Goal: Task Accomplishment & Management: Manage account settings

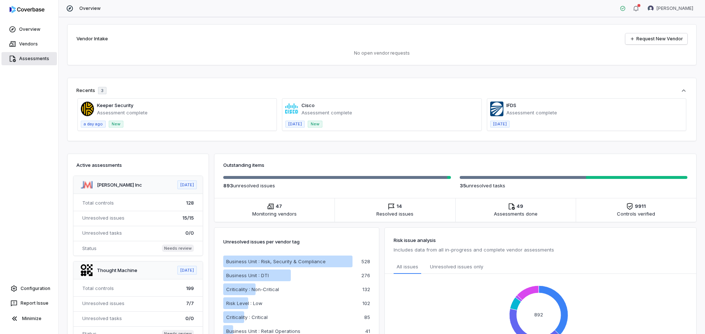
click at [22, 55] on link "Assessments" at bounding box center [28, 58] width 55 height 13
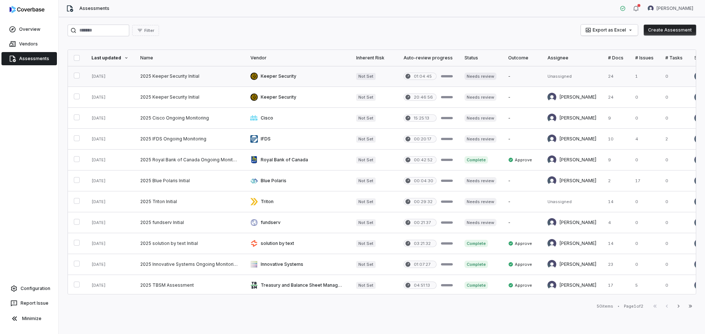
click at [154, 75] on link at bounding box center [189, 76] width 110 height 21
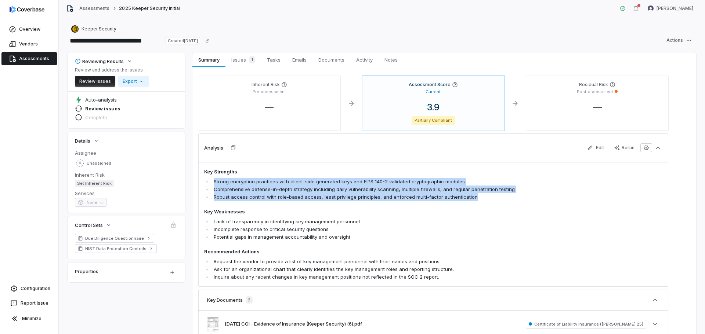
drag, startPoint x: 470, startPoint y: 198, endPoint x: 212, endPoint y: 183, distance: 258.9
click at [212, 183] on ul "Strong encryption practices with client-side generated keys and FIPS 140-2 vali…" at bounding box center [387, 189] width 366 height 23
copy ul "Strong encryption practices with client-side generated keys and FIPS 140-2 vali…"
click at [30, 47] on link "Vendors" at bounding box center [28, 43] width 55 height 13
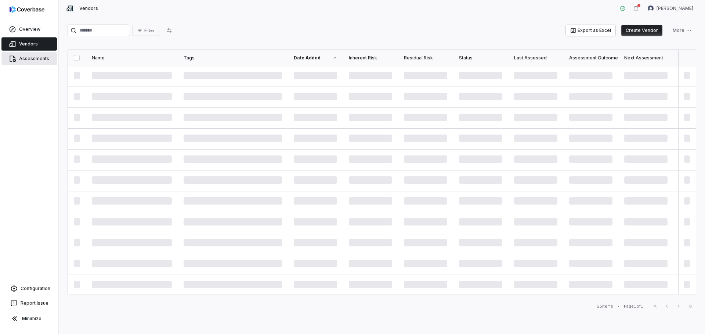
click at [27, 55] on link "Assessments" at bounding box center [28, 58] width 55 height 13
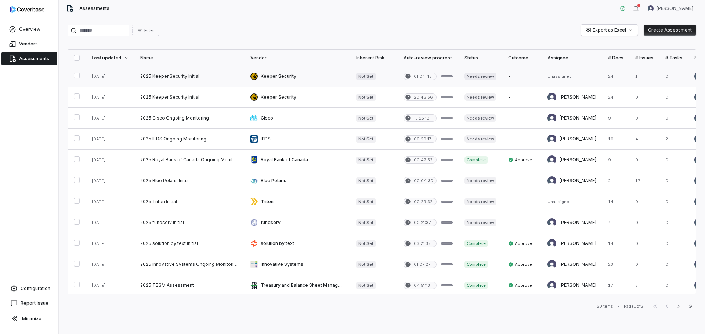
click at [74, 77] on button "button" at bounding box center [77, 76] width 6 height 6
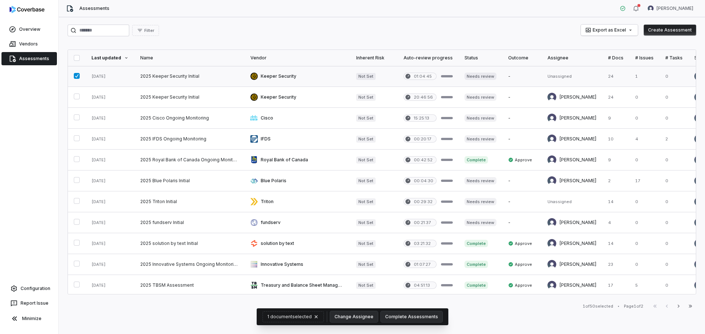
drag, startPoint x: 74, startPoint y: 75, endPoint x: 505, endPoint y: 77, distance: 430.6
click at [505, 77] on link at bounding box center [521, 76] width 39 height 21
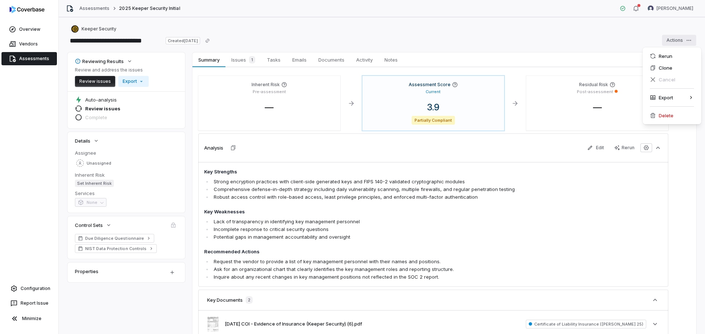
click at [684, 41] on html "**********" at bounding box center [352, 167] width 705 height 334
click at [657, 120] on div "Delete" at bounding box center [671, 116] width 53 height 12
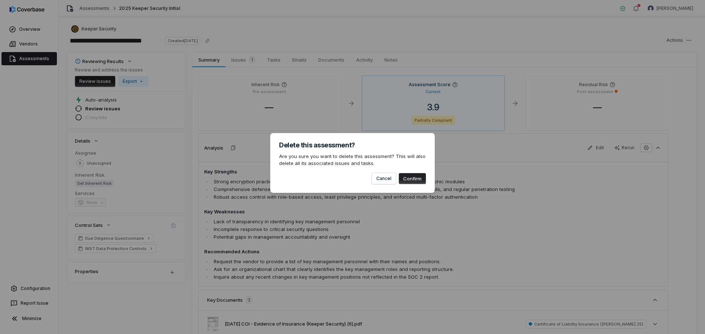
click at [414, 176] on button "Confirm" at bounding box center [412, 178] width 27 height 11
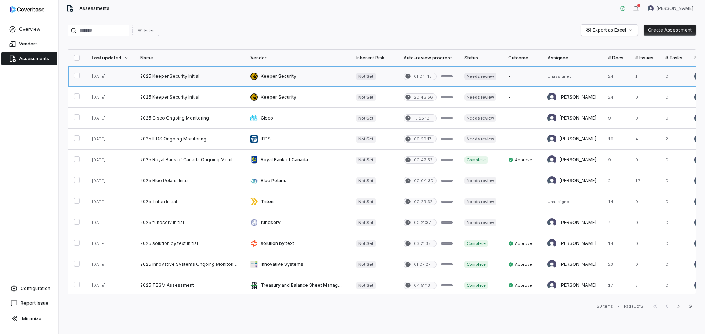
click at [151, 76] on link at bounding box center [189, 76] width 110 height 21
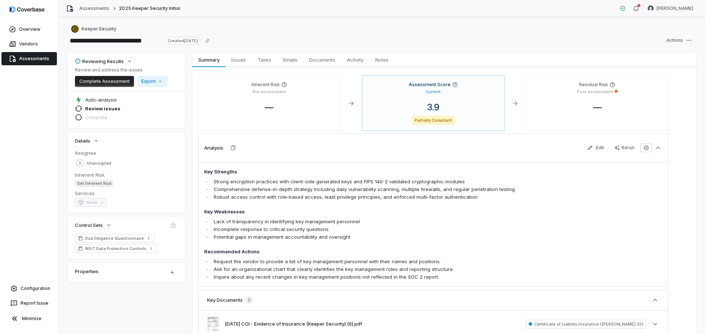
click at [28, 62] on link "Assessments" at bounding box center [28, 58] width 55 height 13
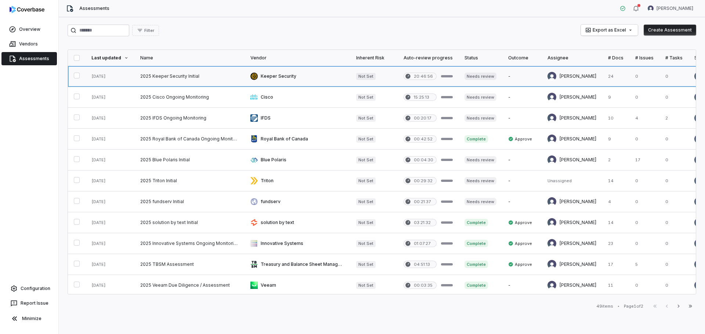
click at [280, 76] on link at bounding box center [297, 76] width 106 height 21
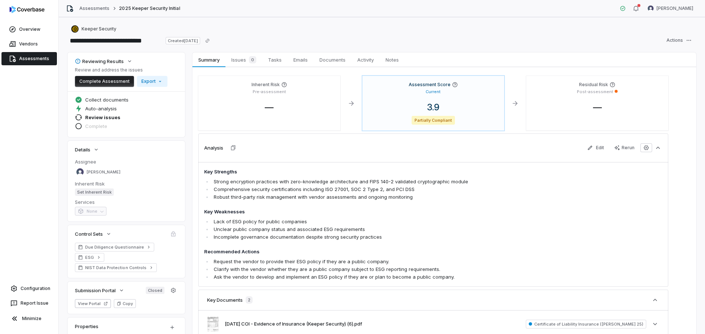
click at [420, 190] on li "Comprehensive security certifications including ISO 27001, SOC 2 Type 2, and PC…" at bounding box center [391, 190] width 359 height 8
drag, startPoint x: 418, startPoint y: 188, endPoint x: 271, endPoint y: 188, distance: 146.8
click at [271, 188] on li "Comprehensive security certifications including ISO 27001, SOC 2 Type 2, and PC…" at bounding box center [391, 190] width 359 height 8
drag, startPoint x: 250, startPoint y: 190, endPoint x: 379, endPoint y: 190, distance: 129.2
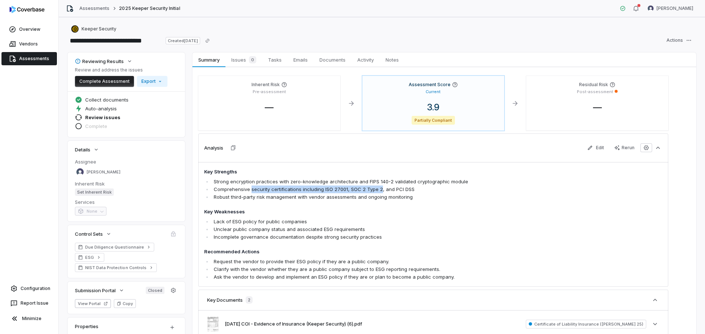
click at [379, 190] on li "Comprehensive security certifications including ISO 27001, SOC 2 Type 2, and PC…" at bounding box center [391, 190] width 359 height 8
copy li "security certifications including ISO 27001, SOC 2 Type 2"
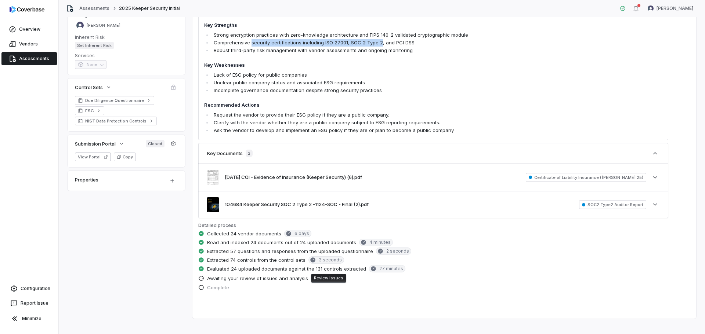
scroll to position [37, 0]
